Goal: Information Seeking & Learning: Find specific fact

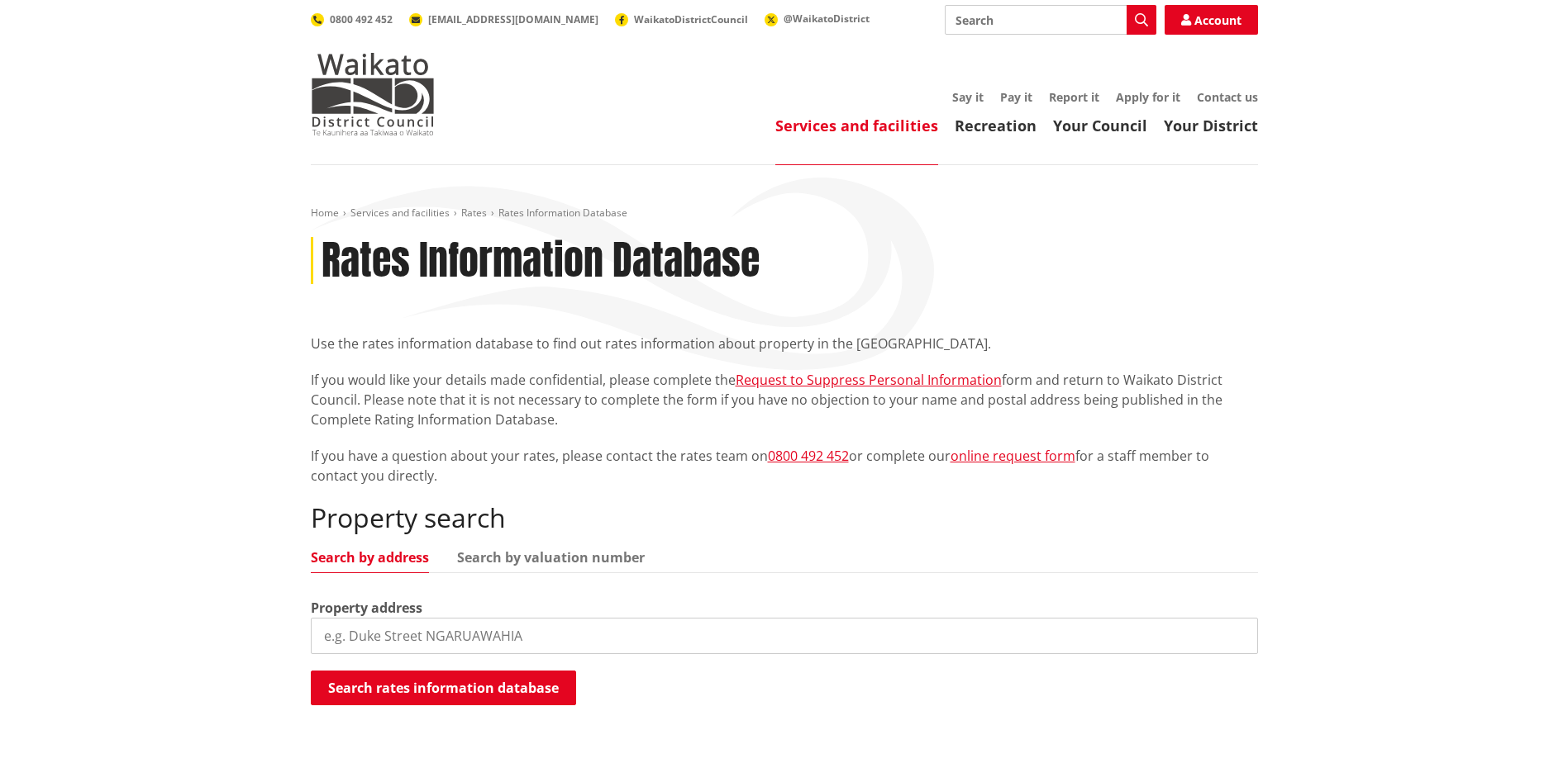
click at [508, 647] on input "search" at bounding box center [784, 636] width 947 height 37
click at [576, 646] on input "search" at bounding box center [784, 636] width 947 height 37
paste input "[STREET_ADDRESS]"
type input "[STREET_ADDRESS]"
click at [507, 691] on button "Search rates information database" at bounding box center [443, 688] width 266 height 35
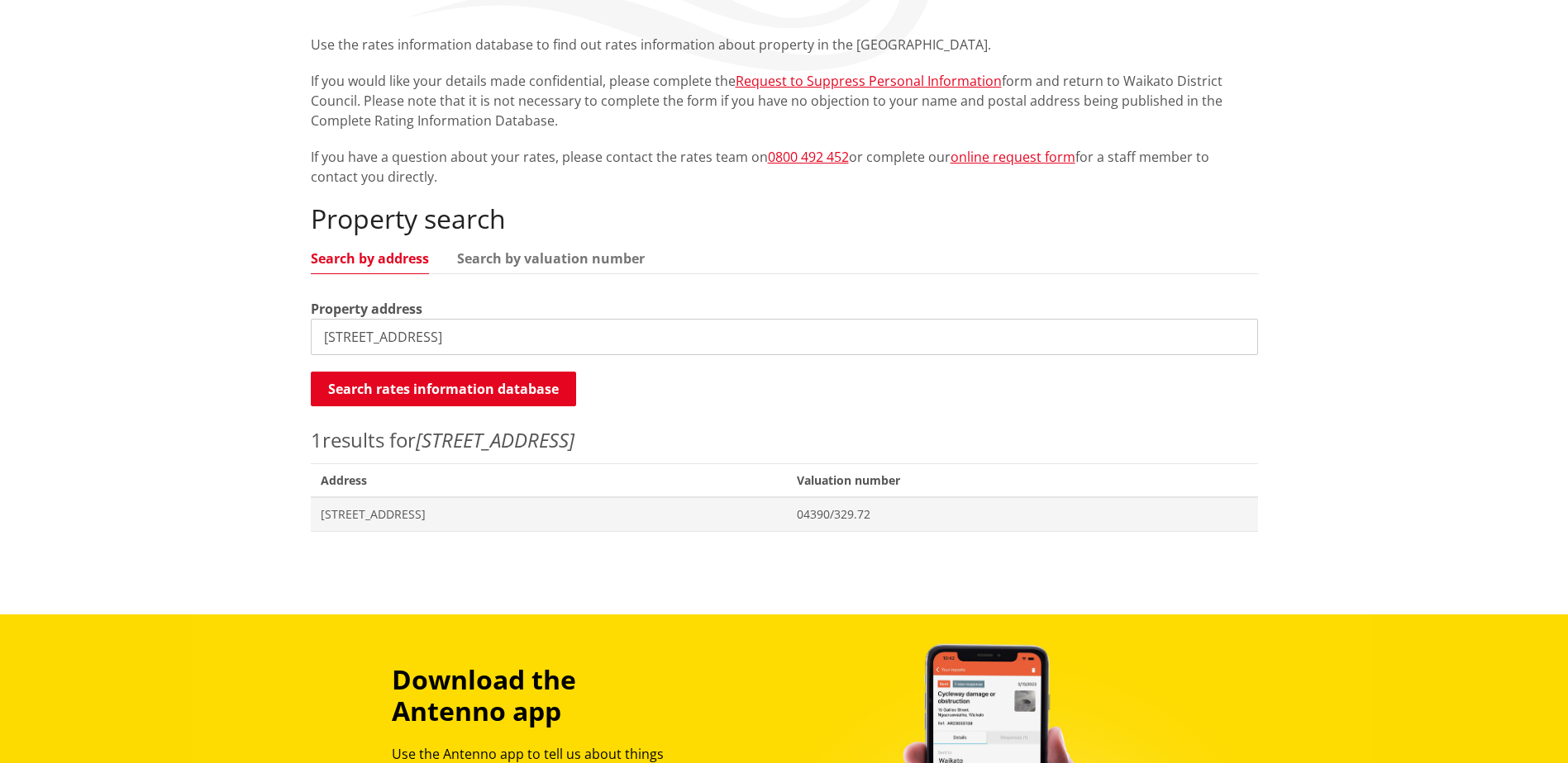
scroll to position [331, 0]
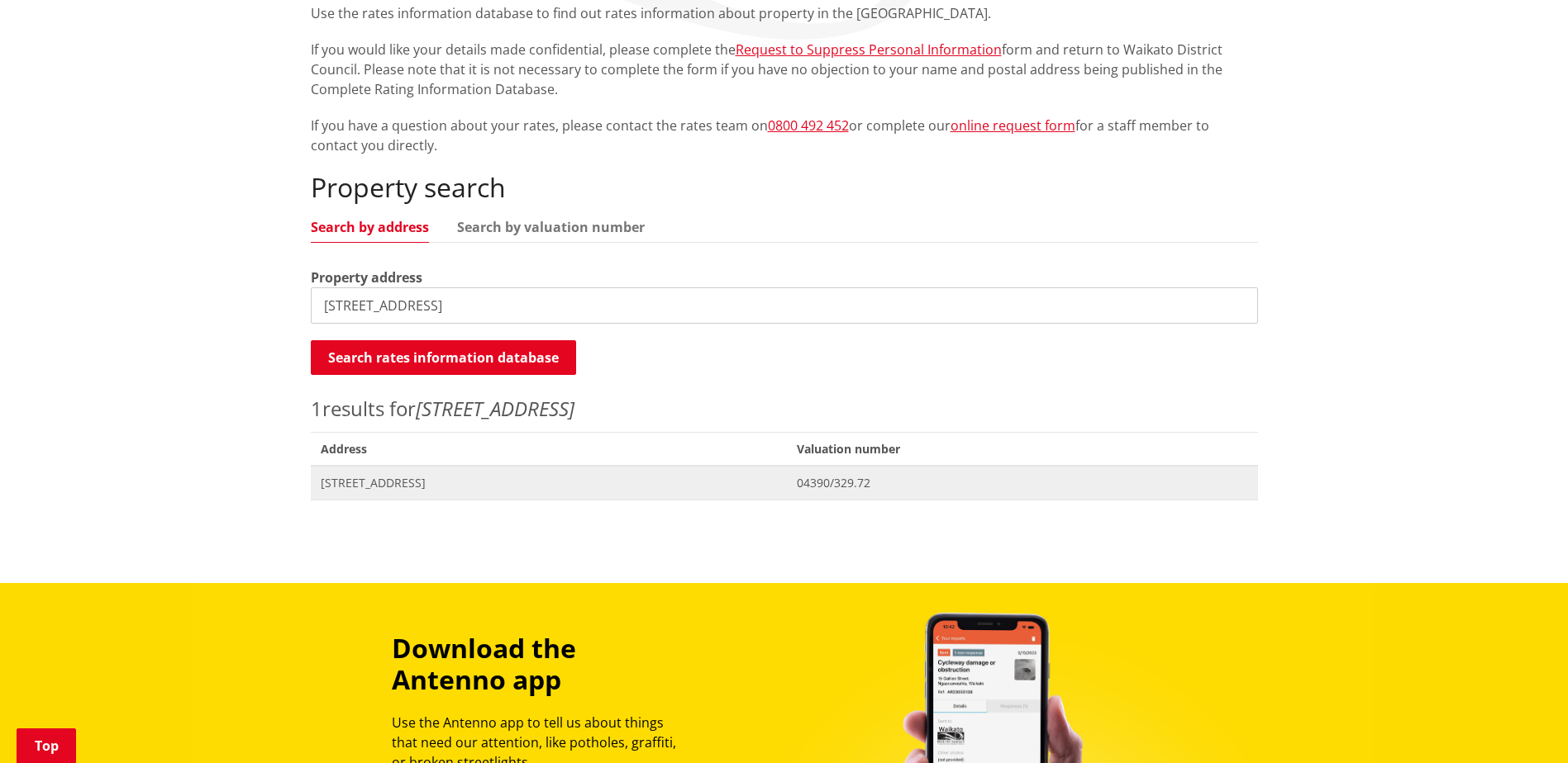
click at [760, 481] on span "[STREET_ADDRESS]" at bounding box center [549, 483] width 457 height 17
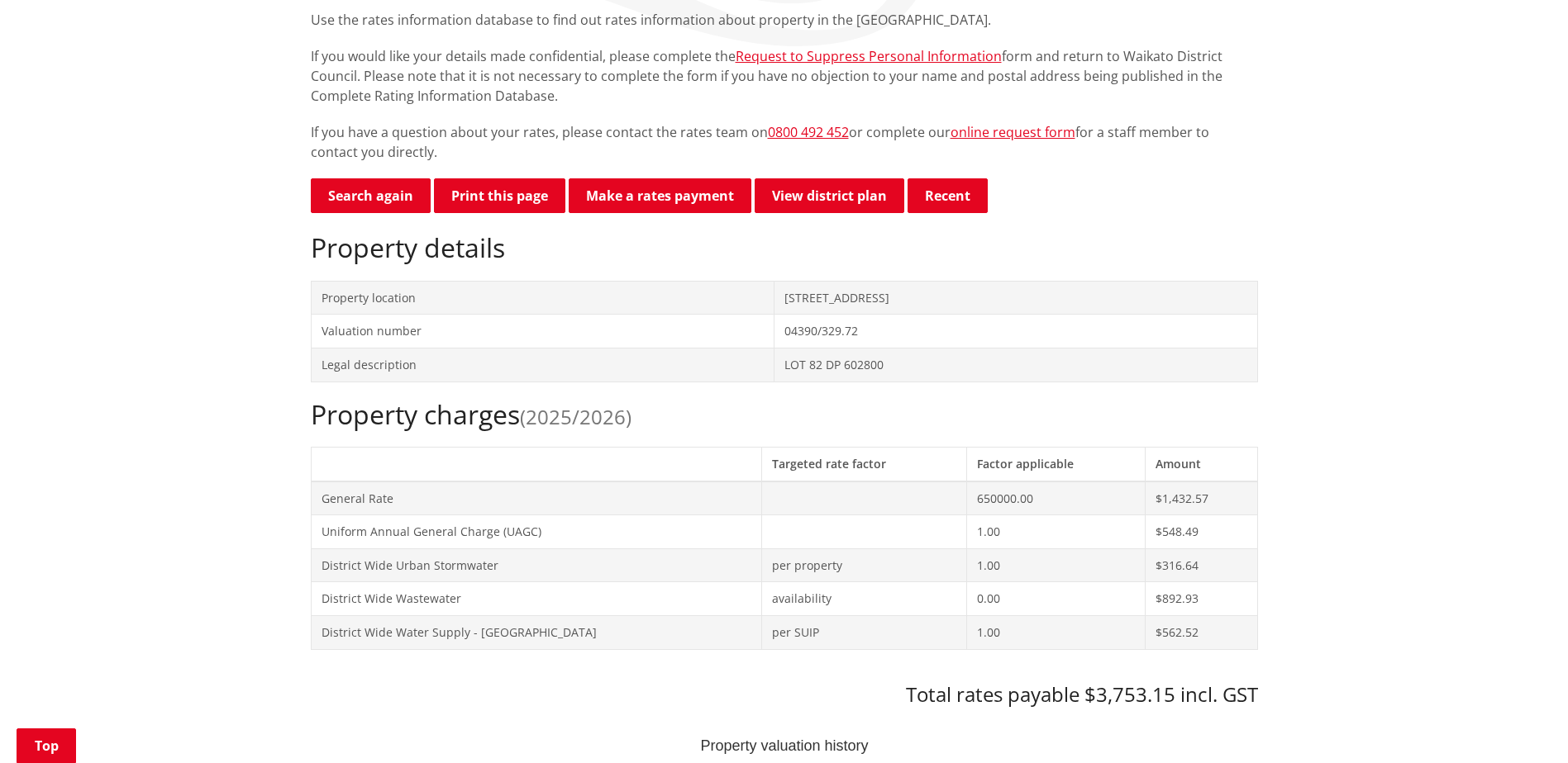
scroll to position [331, 0]
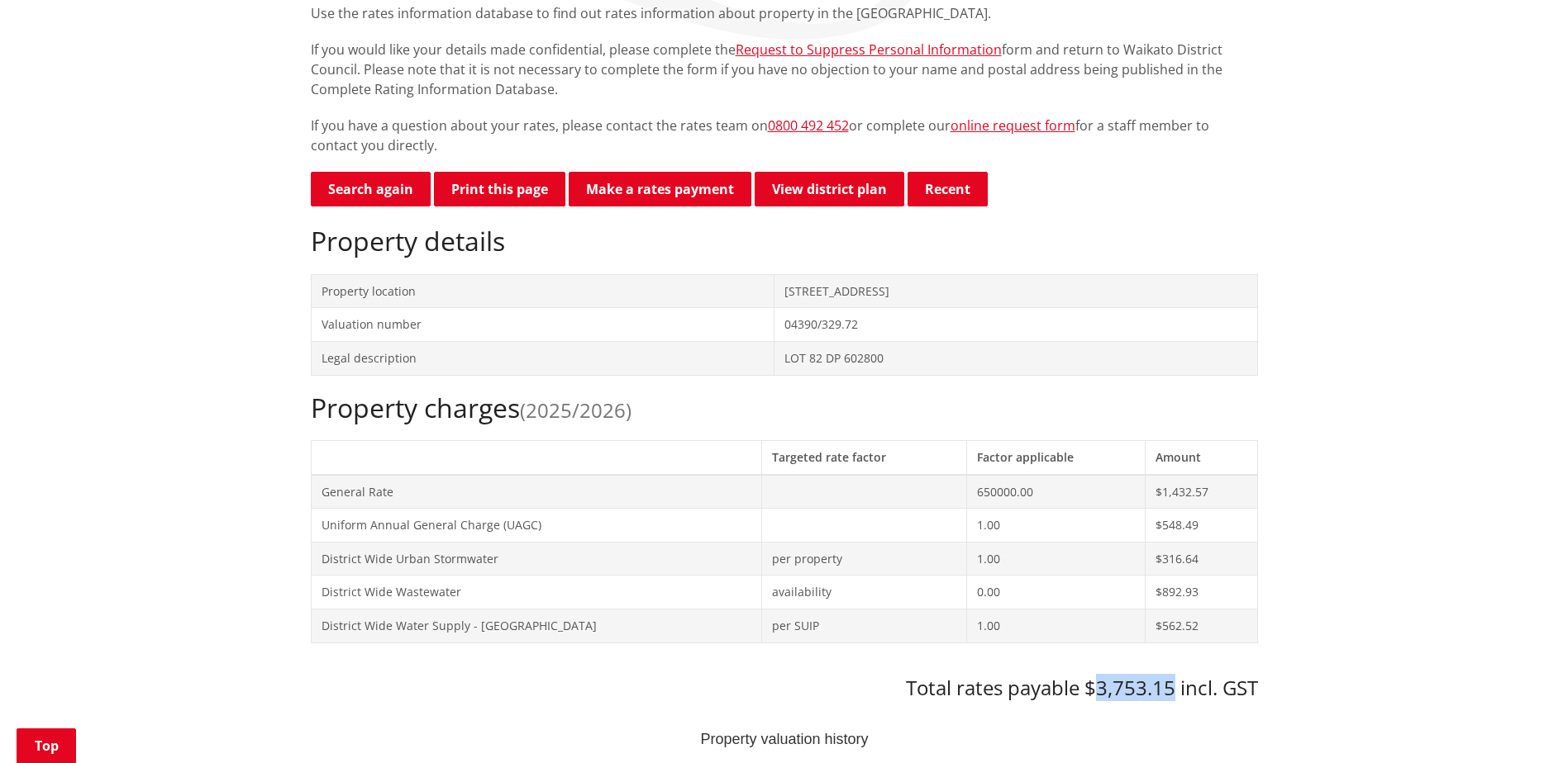
drag, startPoint x: 1092, startPoint y: 688, endPoint x: 1174, endPoint y: 690, distance: 82.0
click at [1174, 690] on h3 "Total rates payable $3,753.15 incl. GST" at bounding box center [784, 689] width 947 height 24
drag, startPoint x: 1140, startPoint y: 688, endPoint x: 1390, endPoint y: 285, distance: 474.2
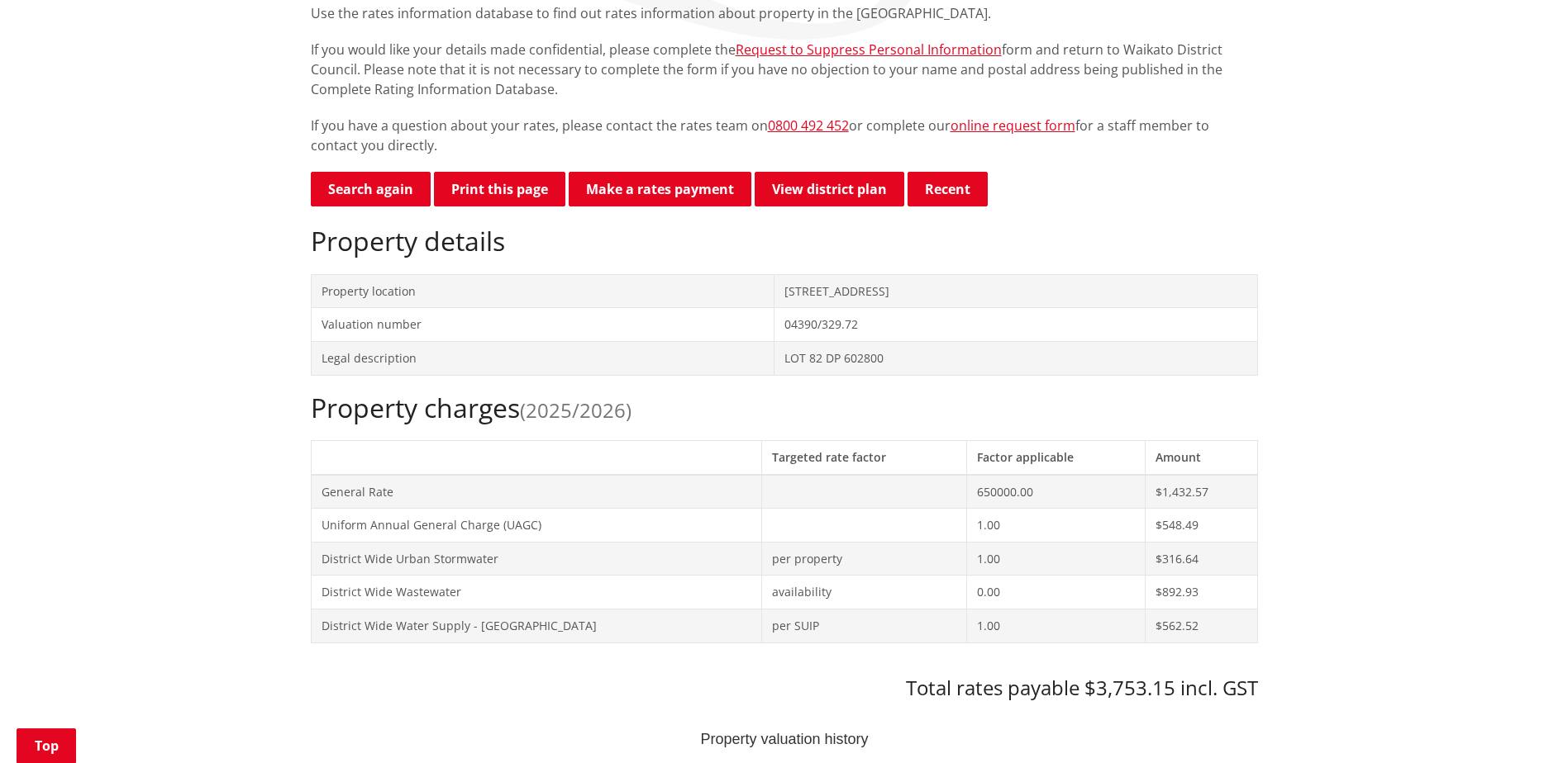
click at [1036, 229] on h2 "Property details" at bounding box center [784, 242] width 947 height 32
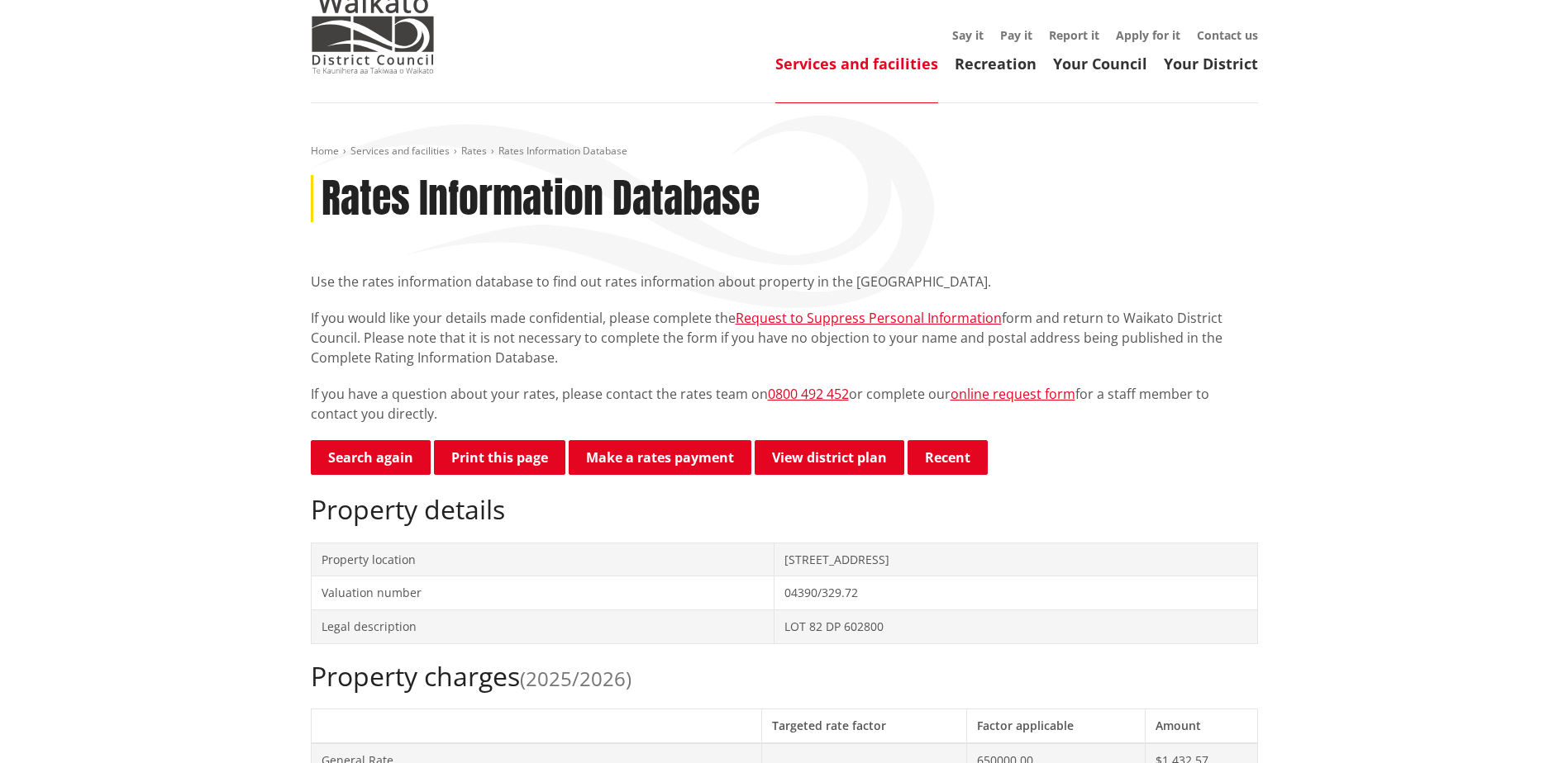
scroll to position [0, 0]
